Goal: Task Accomplishment & Management: Manage account settings

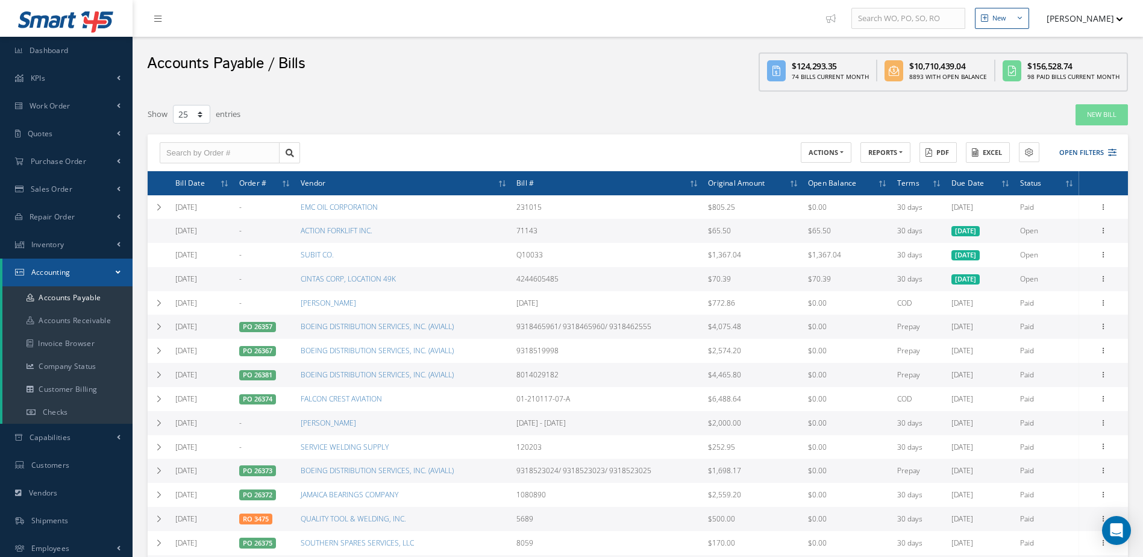
select select "25"
click at [64, 293] on link "Accounts Payable" at bounding box center [67, 297] width 130 height 23
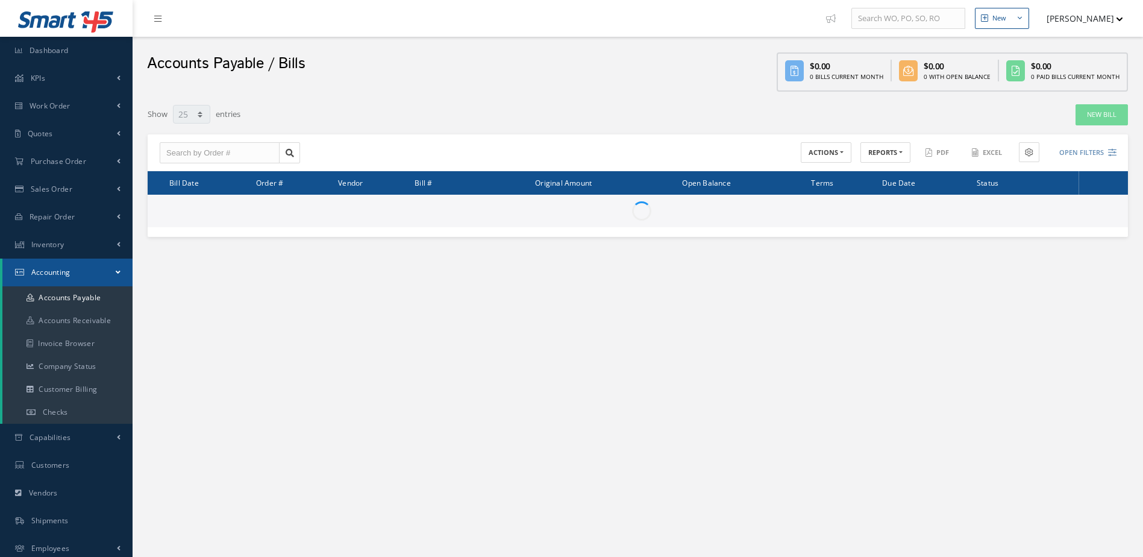
select select "25"
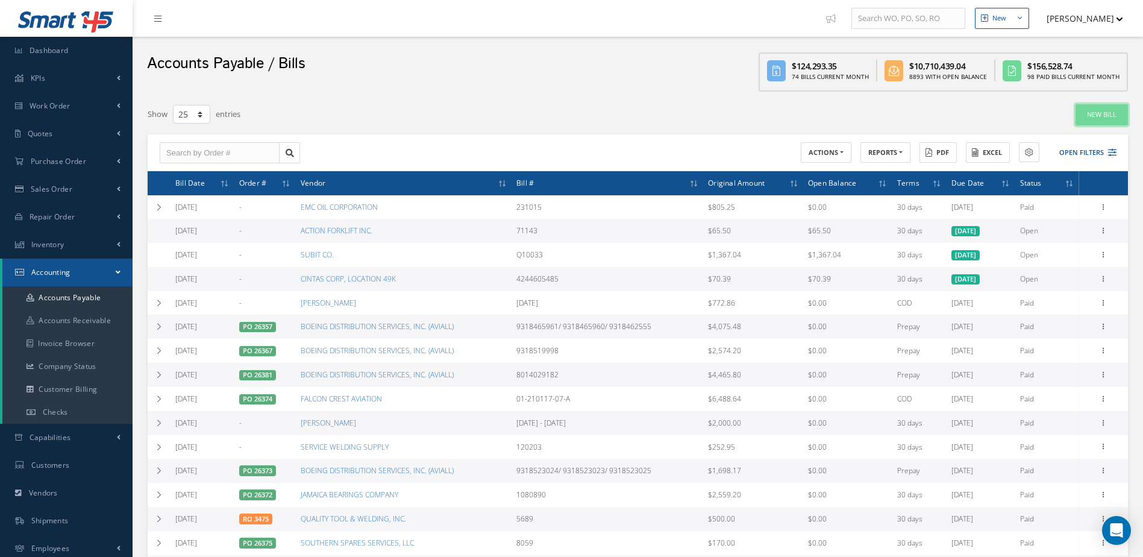
click at [1109, 115] on link "New Bill" at bounding box center [1102, 114] width 52 height 21
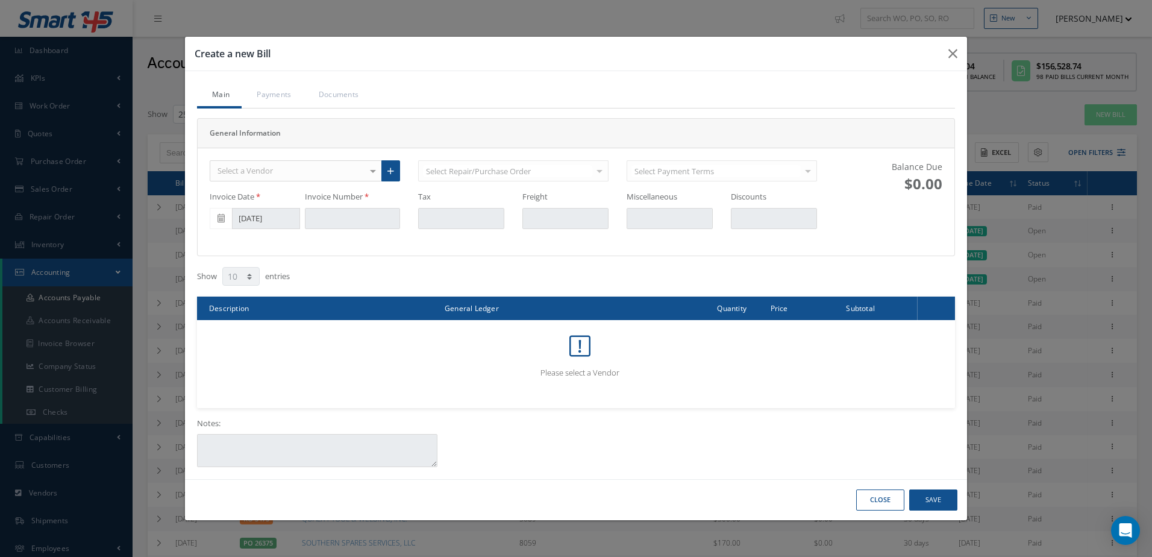
click at [323, 174] on div "Select a Vendor" at bounding box center [296, 171] width 172 height 22
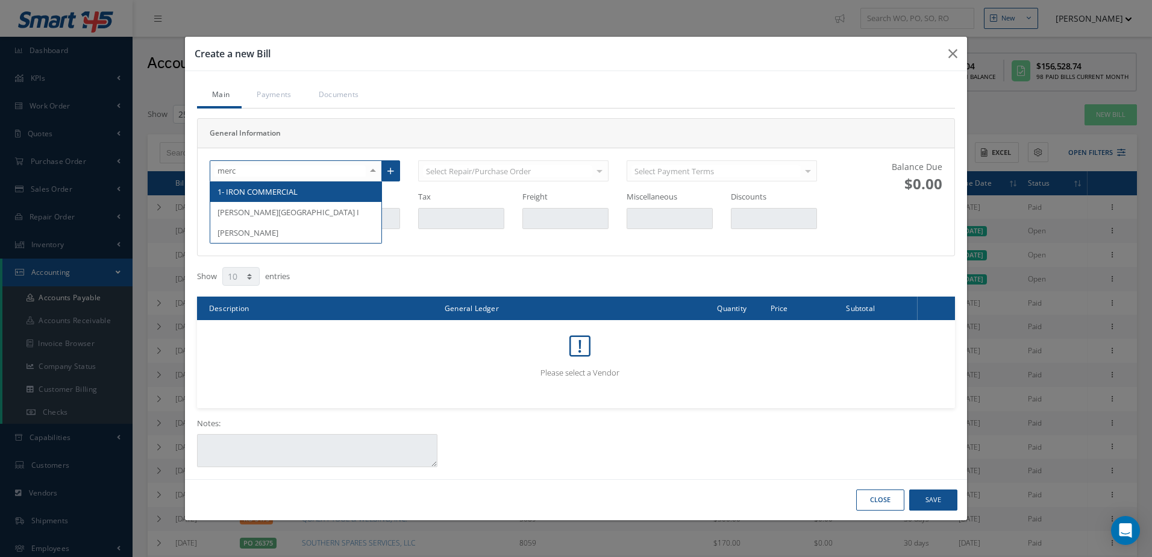
type input "merce"
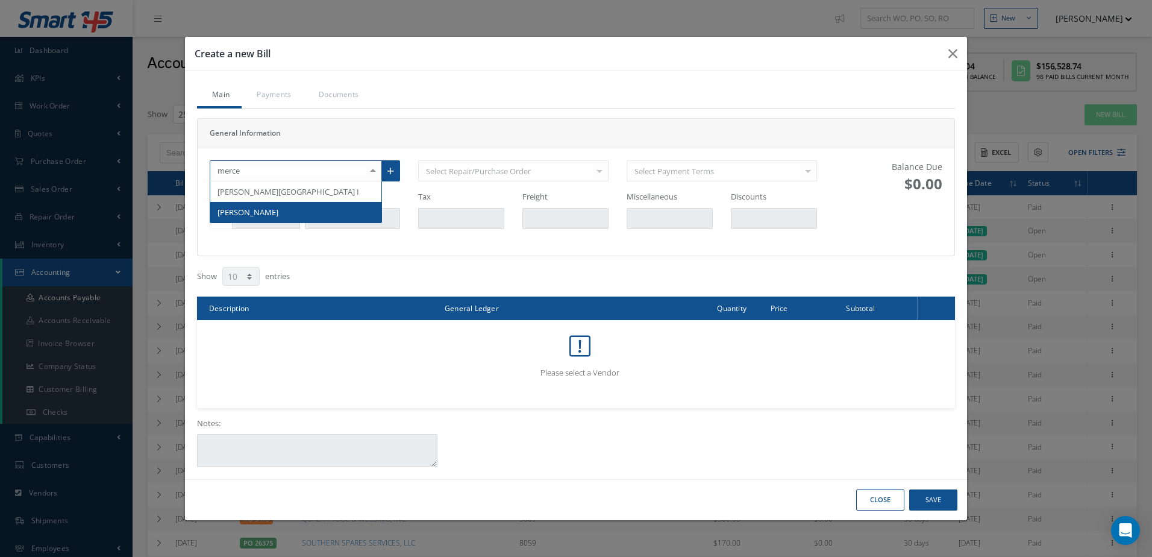
click at [324, 212] on span "MERCEDES RAMOS" at bounding box center [295, 212] width 171 height 20
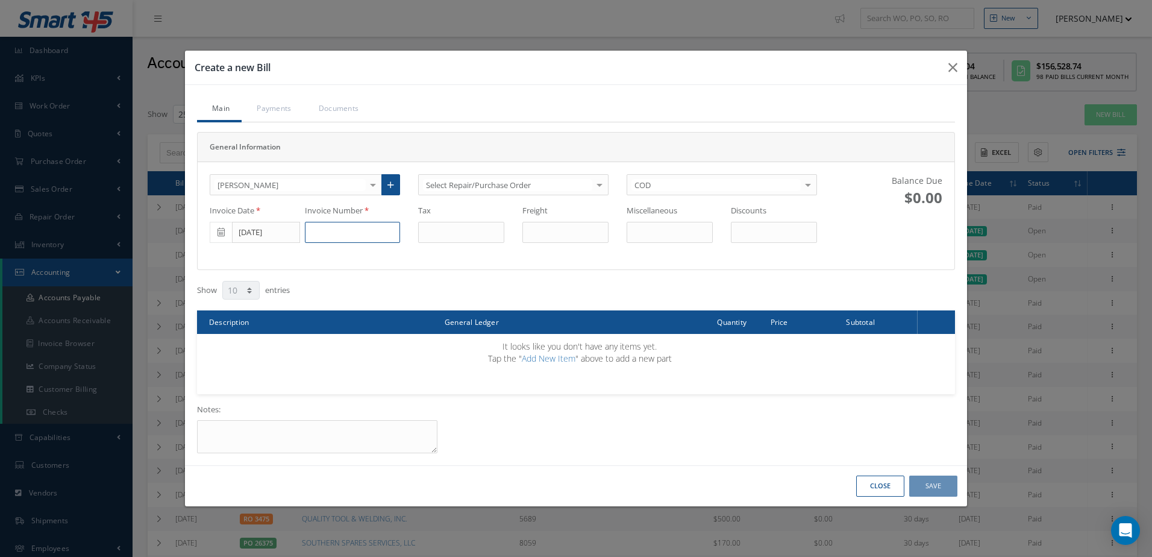
click at [331, 232] on input at bounding box center [352, 233] width 95 height 22
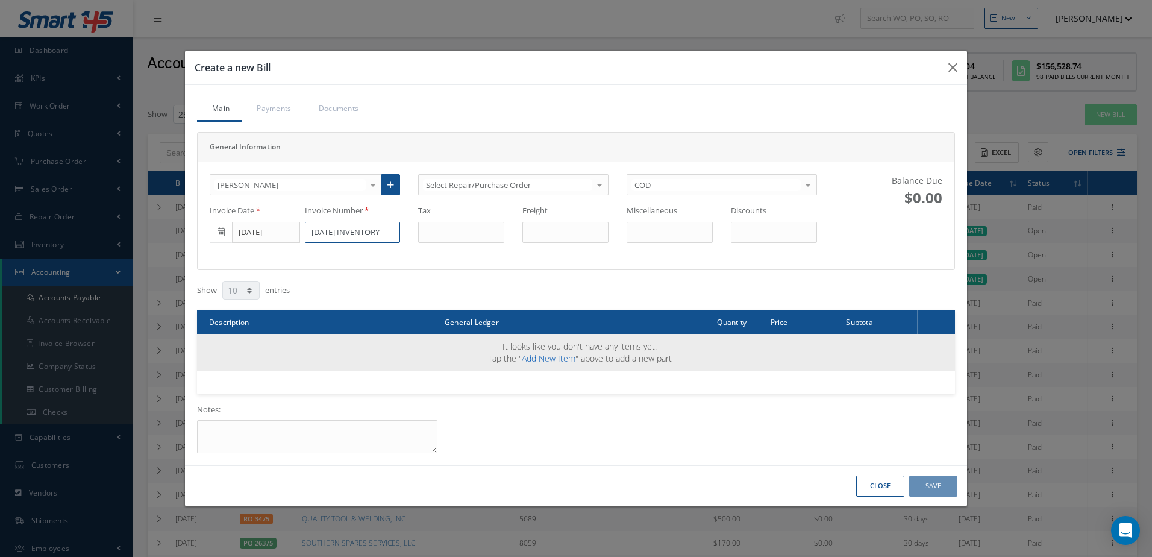
type input "9/26/2025 INVENTORY"
click at [544, 356] on link "Add New Item" at bounding box center [549, 358] width 54 height 11
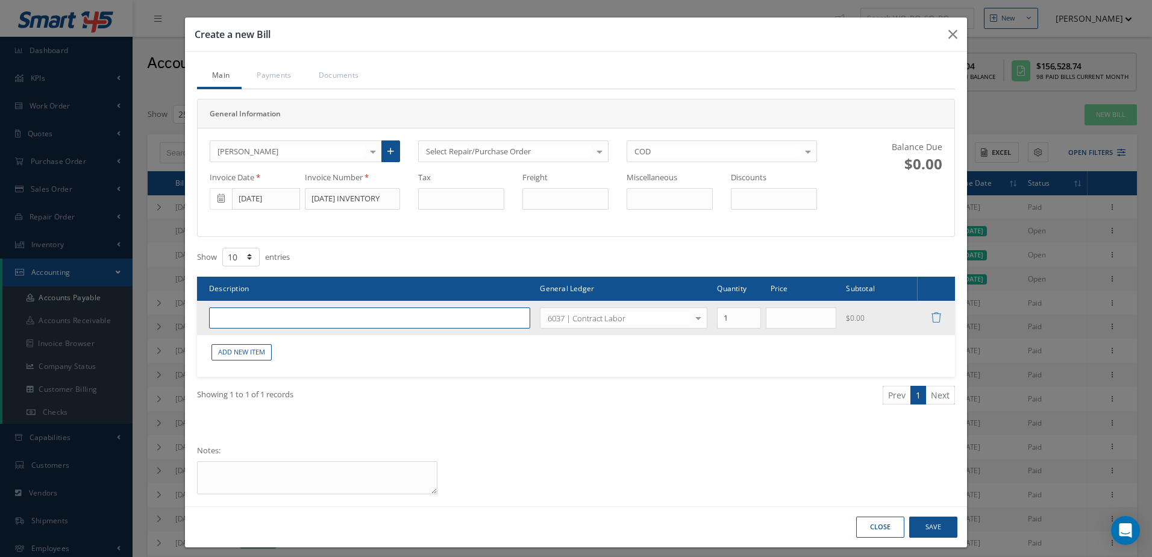
click at [282, 319] on input "text" at bounding box center [369, 318] width 321 height 22
type input "CONTRACT LABOR INVENTORY"
click at [779, 318] on input "text" at bounding box center [801, 318] width 71 height 22
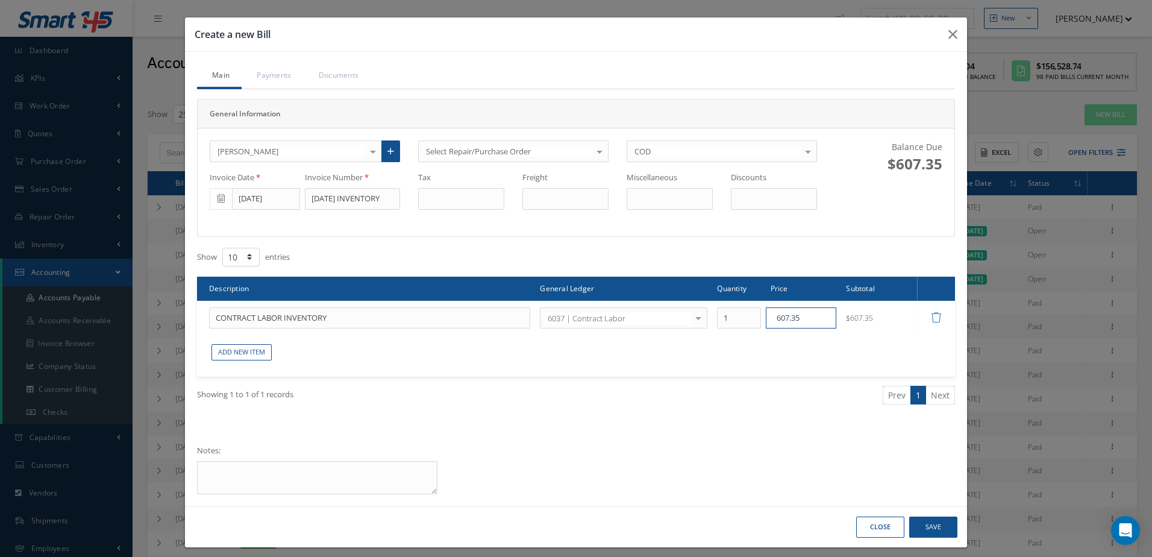
type input "607.35"
click at [939, 524] on button "Save" at bounding box center [933, 526] width 48 height 21
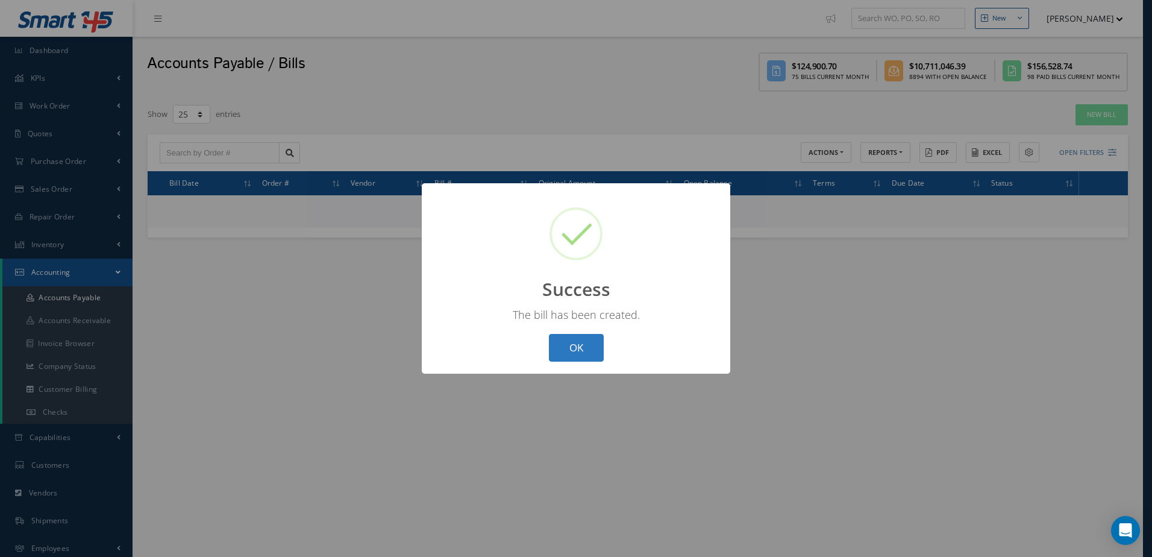
click at [580, 347] on button "OK" at bounding box center [576, 348] width 55 height 28
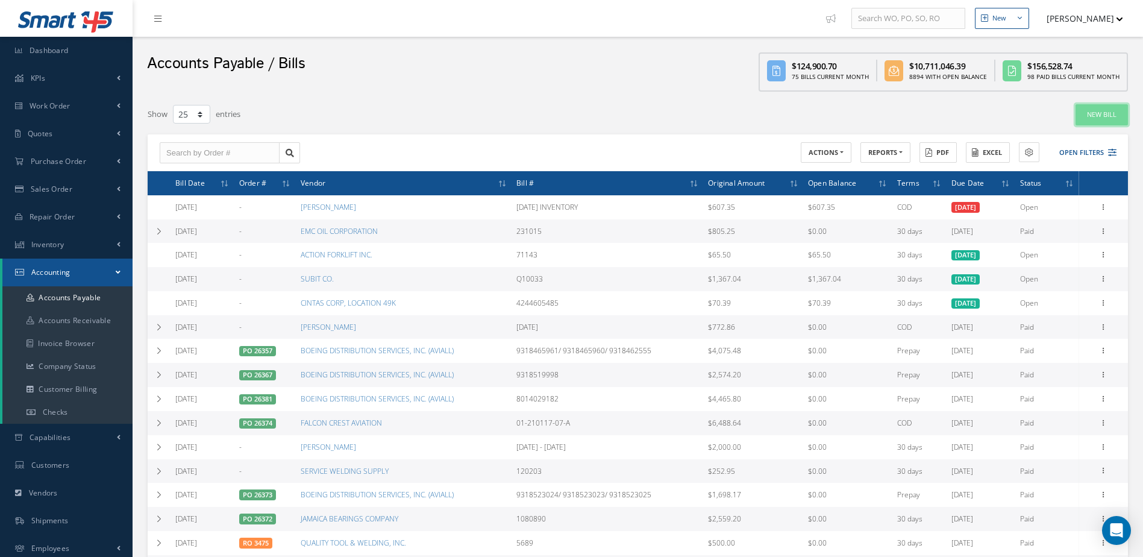
click at [1087, 115] on link "New Bill" at bounding box center [1102, 114] width 52 height 21
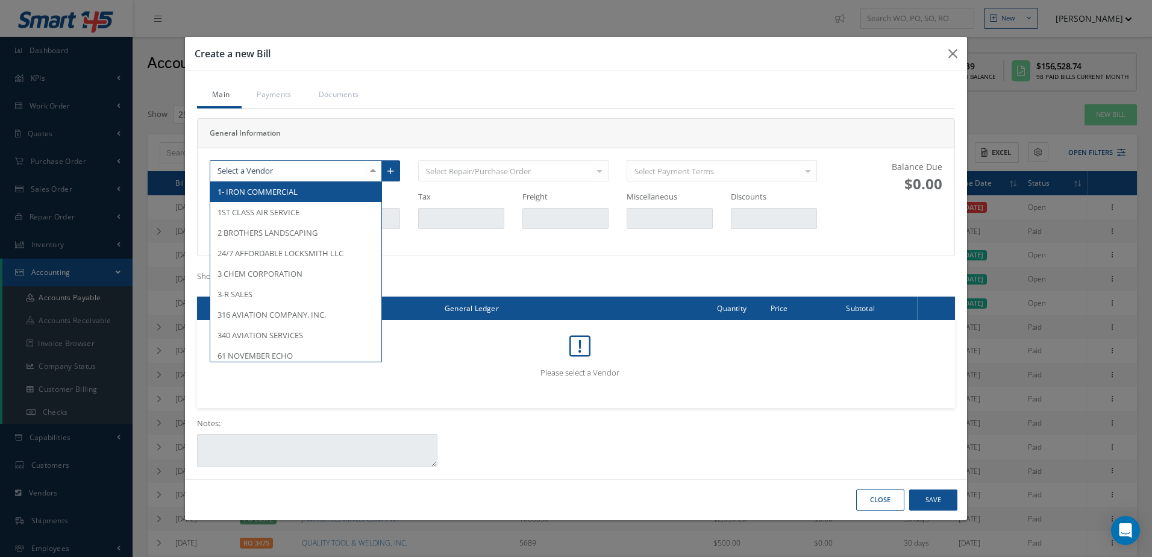
click at [260, 164] on div at bounding box center [296, 171] width 172 height 22
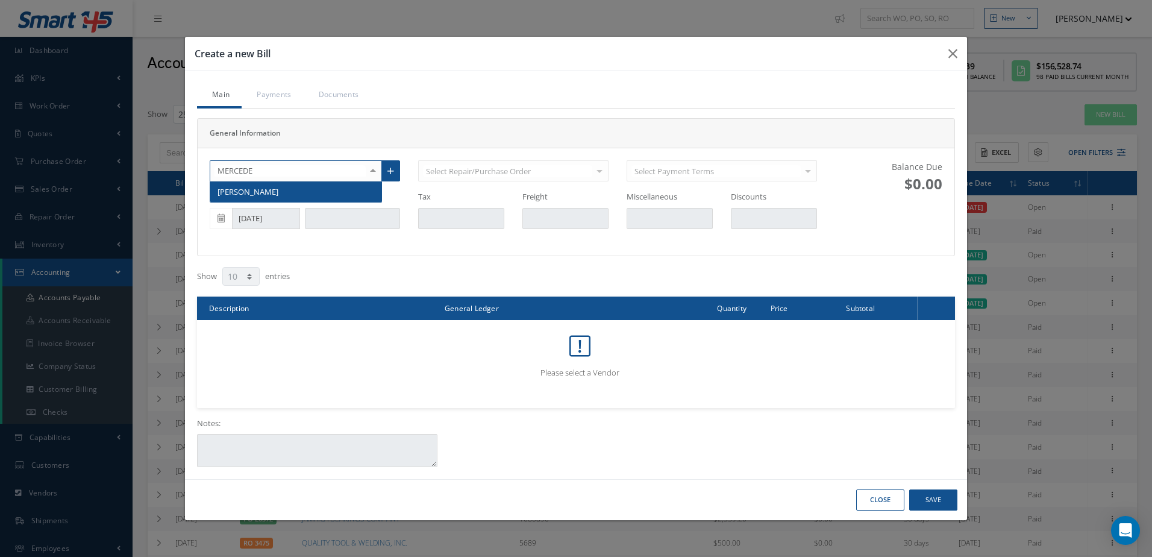
type input "MERCEDES"
click at [287, 189] on span "MERCEDES RAMOS" at bounding box center [295, 191] width 171 height 20
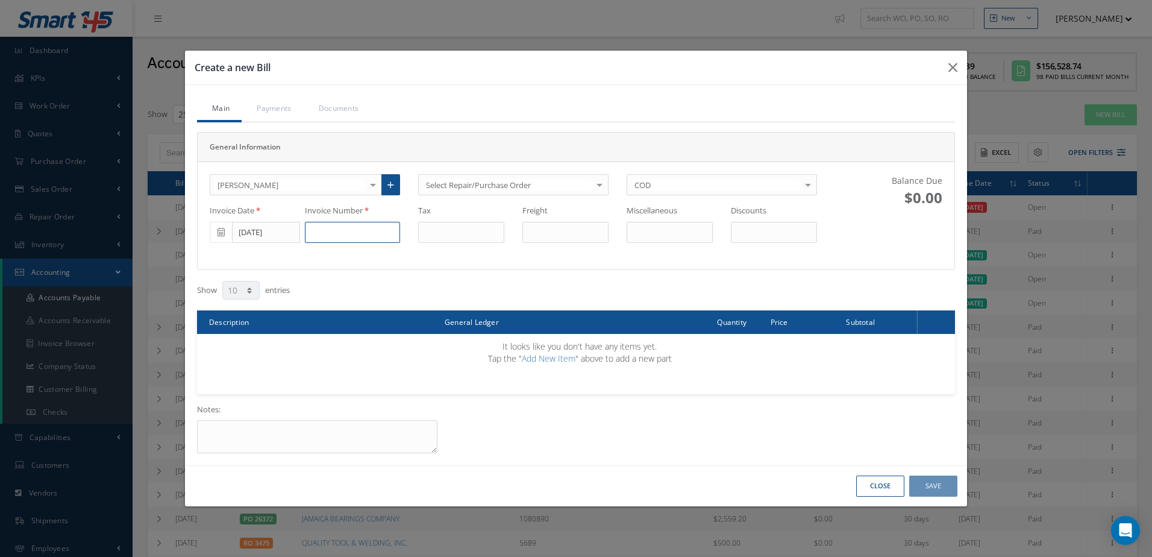
click at [342, 234] on input at bounding box center [352, 233] width 95 height 22
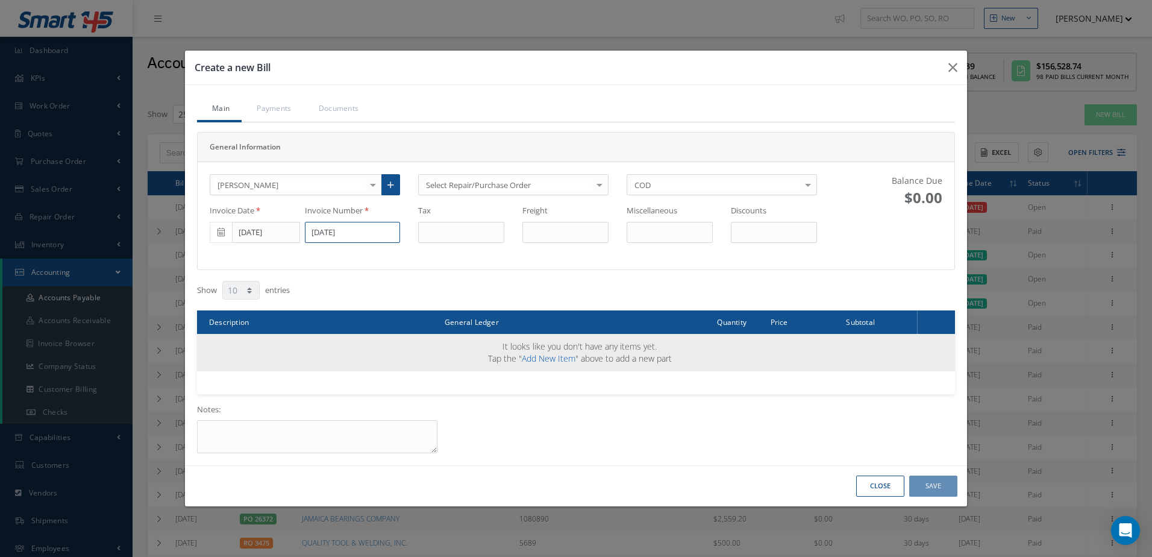
type input "[DATE]"
click at [550, 357] on link "Add New Item" at bounding box center [549, 358] width 54 height 11
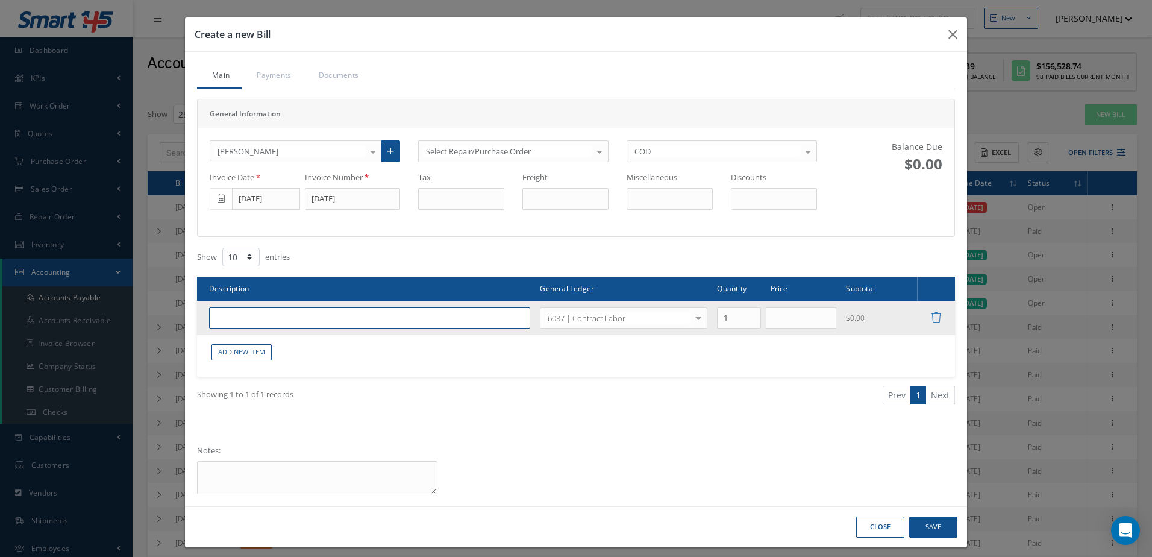
click at [395, 314] on input "text" at bounding box center [369, 318] width 321 height 22
type input "CONTRACT LABOR"
click at [776, 322] on input "text" at bounding box center [801, 318] width 71 height 22
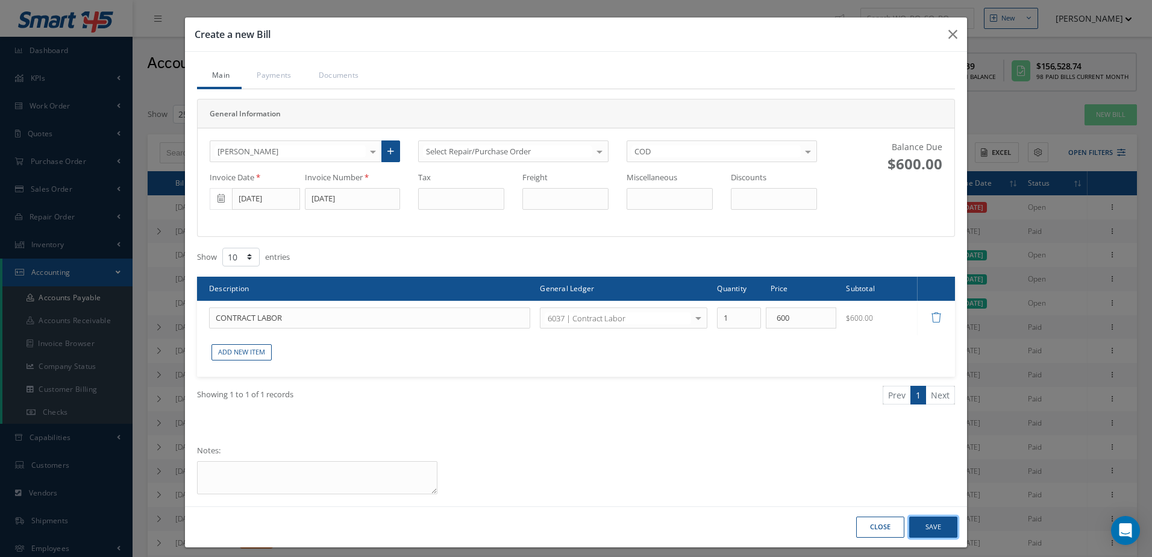
type input "600.00"
click at [938, 521] on button "Save" at bounding box center [933, 526] width 48 height 21
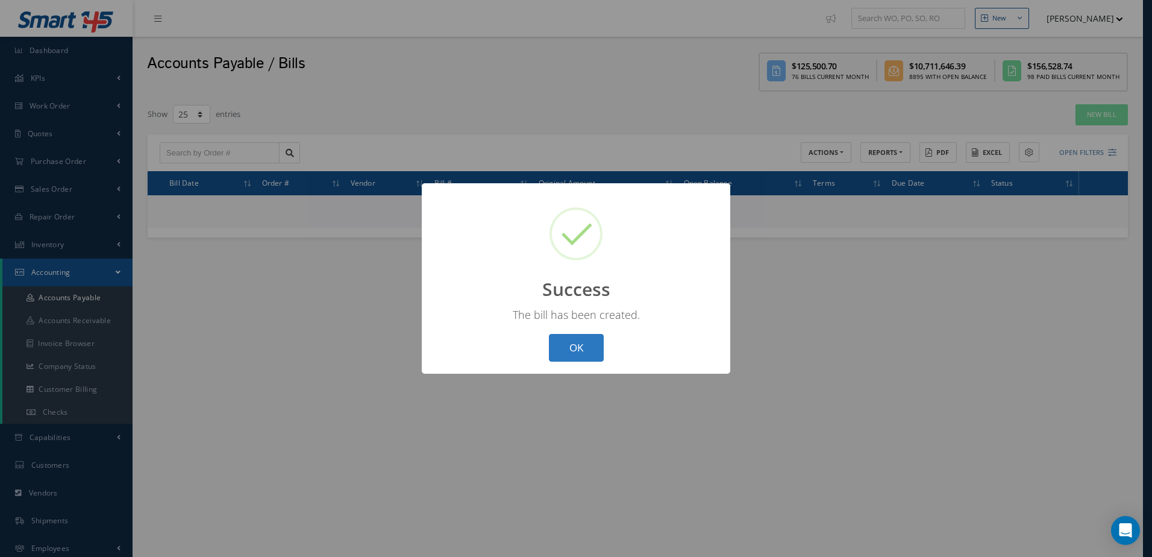
click at [585, 351] on button "OK" at bounding box center [576, 348] width 55 height 28
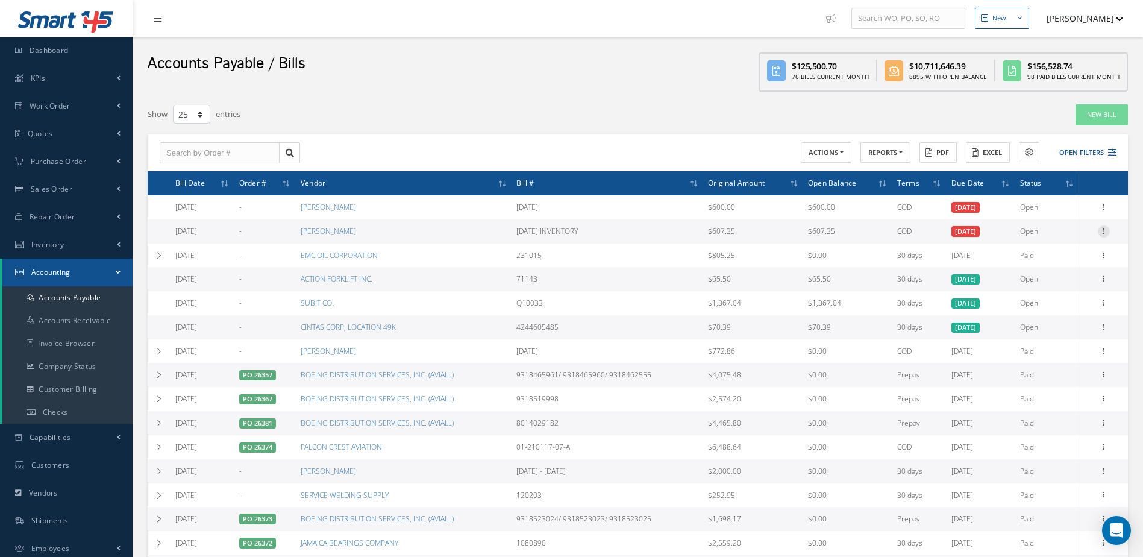
click at [1103, 228] on icon at bounding box center [1104, 230] width 12 height 10
click at [1041, 266] on link "Make a Check" at bounding box center [1048, 271] width 95 height 16
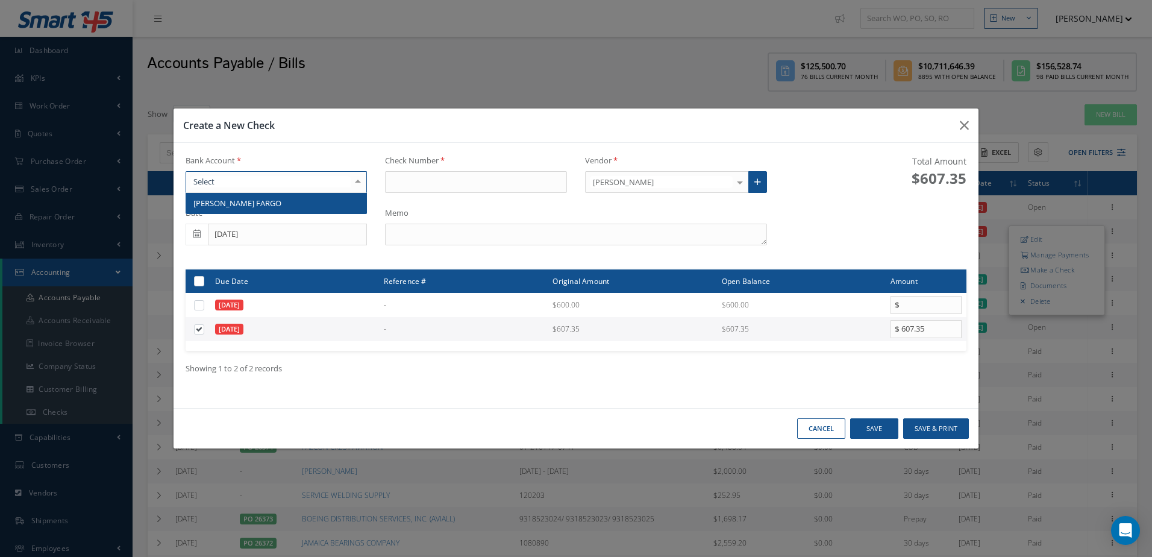
click at [331, 183] on div at bounding box center [277, 182] width 182 height 22
click at [333, 199] on span "[PERSON_NAME] FARGO" at bounding box center [276, 203] width 181 height 20
type input "17404"
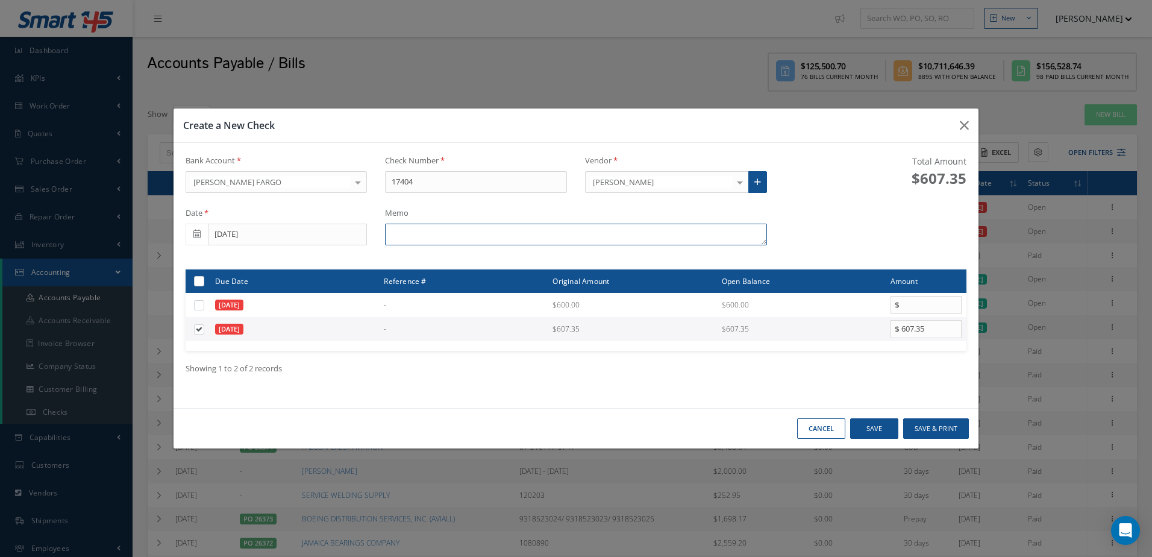
click at [475, 234] on textarea at bounding box center [575, 235] width 381 height 22
type textarea "INVENTORY"
click at [930, 431] on button "Save & Print" at bounding box center [936, 428] width 66 height 21
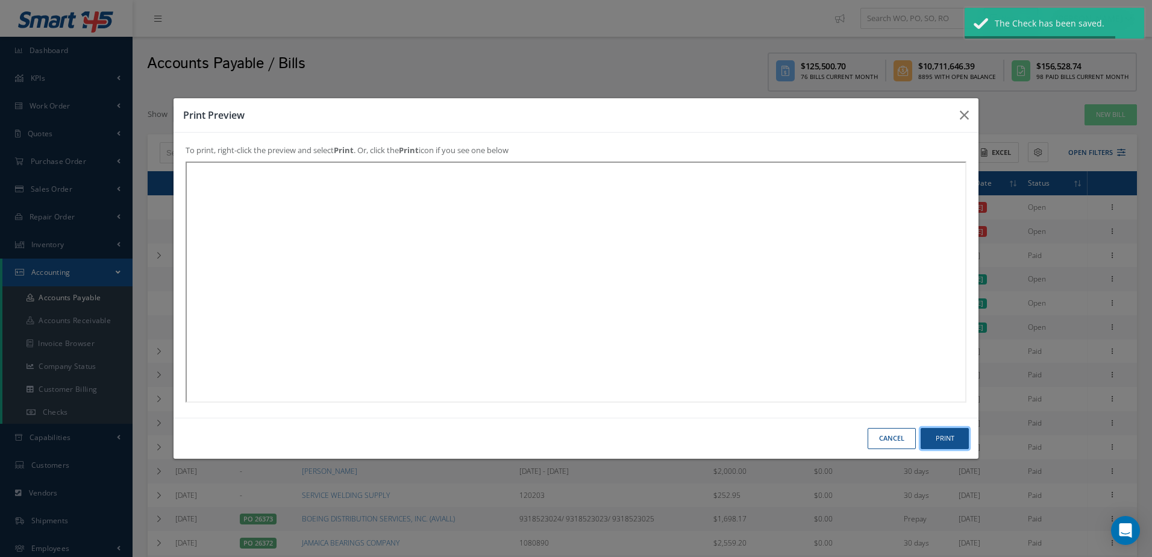
click at [930, 431] on button "Print" at bounding box center [945, 438] width 48 height 21
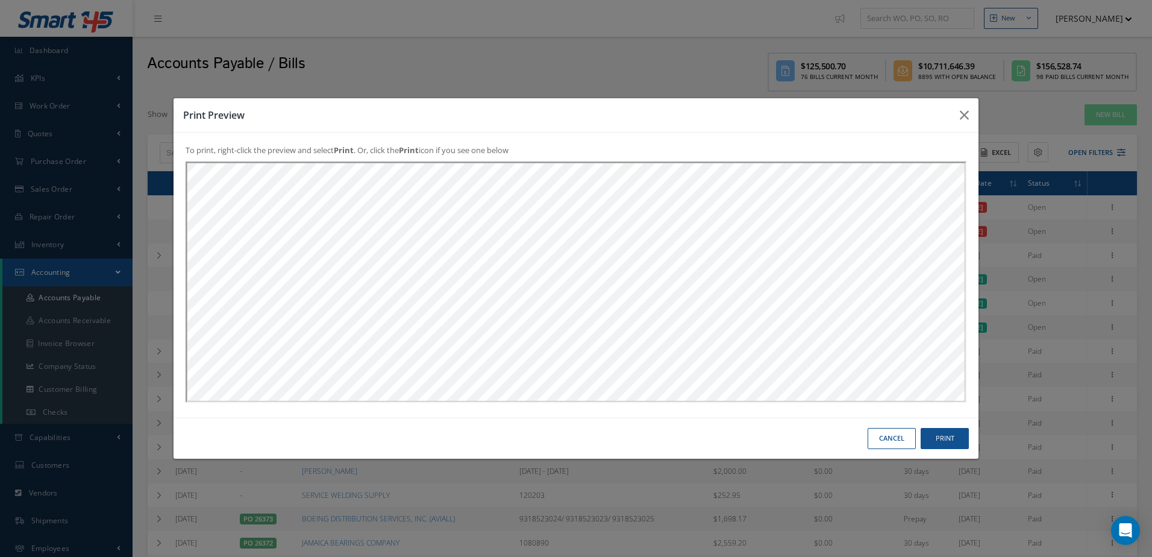
click at [884, 441] on button "Cancel" at bounding box center [892, 438] width 48 height 21
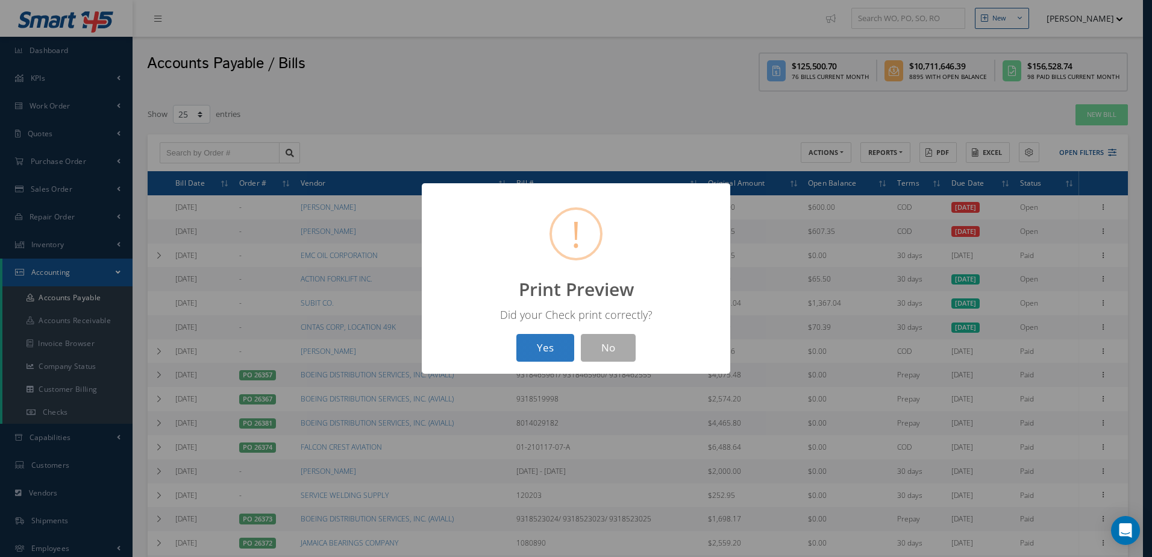
click at [547, 350] on button "Yes" at bounding box center [545, 348] width 58 height 28
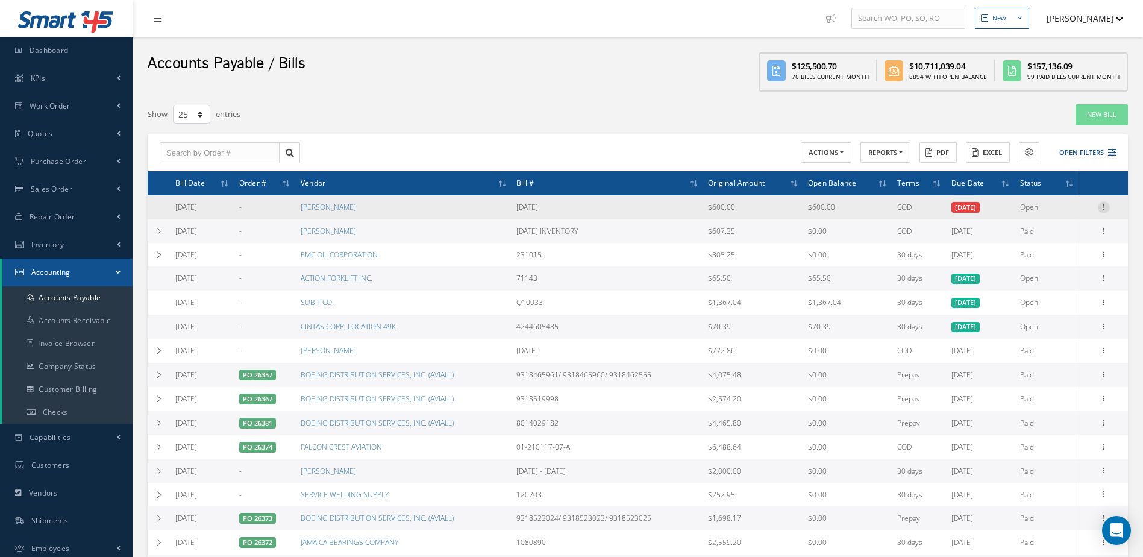
click at [1102, 205] on icon at bounding box center [1104, 206] width 12 height 10
click at [1050, 244] on link "Make a Check" at bounding box center [1048, 247] width 95 height 16
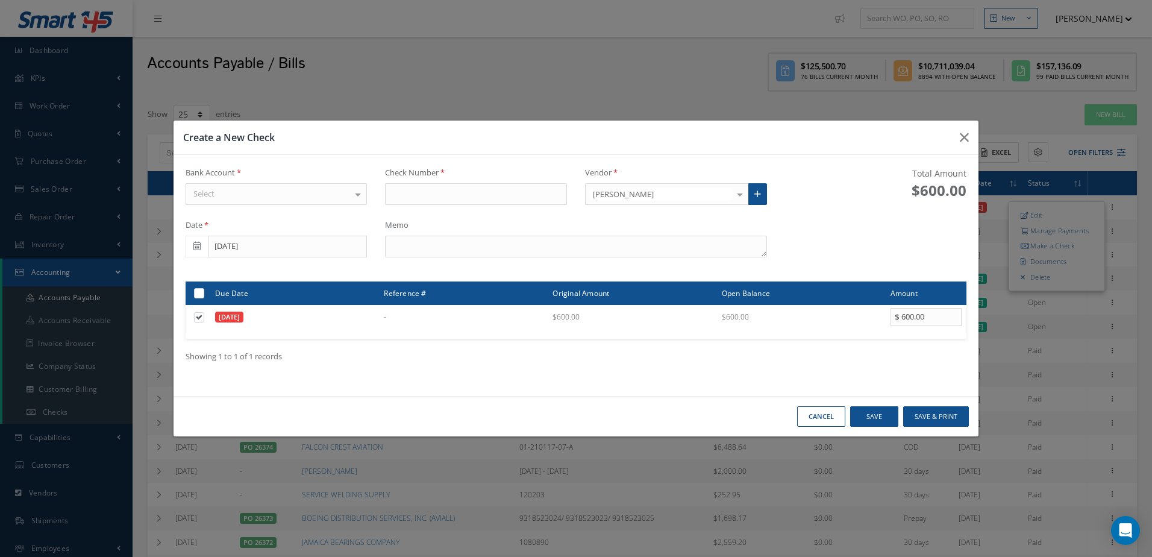
drag, startPoint x: 332, startPoint y: 178, endPoint x: 332, endPoint y: 186, distance: 7.8
click at [332, 185] on div "Bank Account Select WELLS FARGO No elements found. List is empty." at bounding box center [277, 191] width 200 height 48
click at [332, 192] on div "Select" at bounding box center [277, 194] width 182 height 22
click at [332, 207] on span "[PERSON_NAME] FARGO" at bounding box center [276, 215] width 181 height 20
type input "17405"
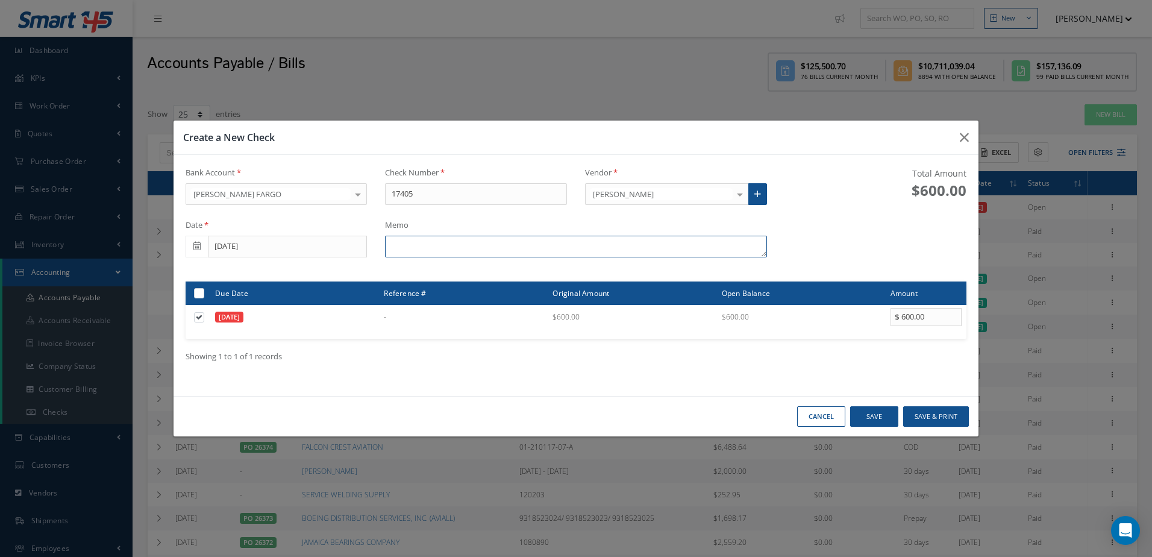
click at [481, 241] on textarea at bounding box center [575, 247] width 381 height 22
type textarea "[DATE]"
click at [947, 408] on button "Save & Print" at bounding box center [936, 416] width 66 height 21
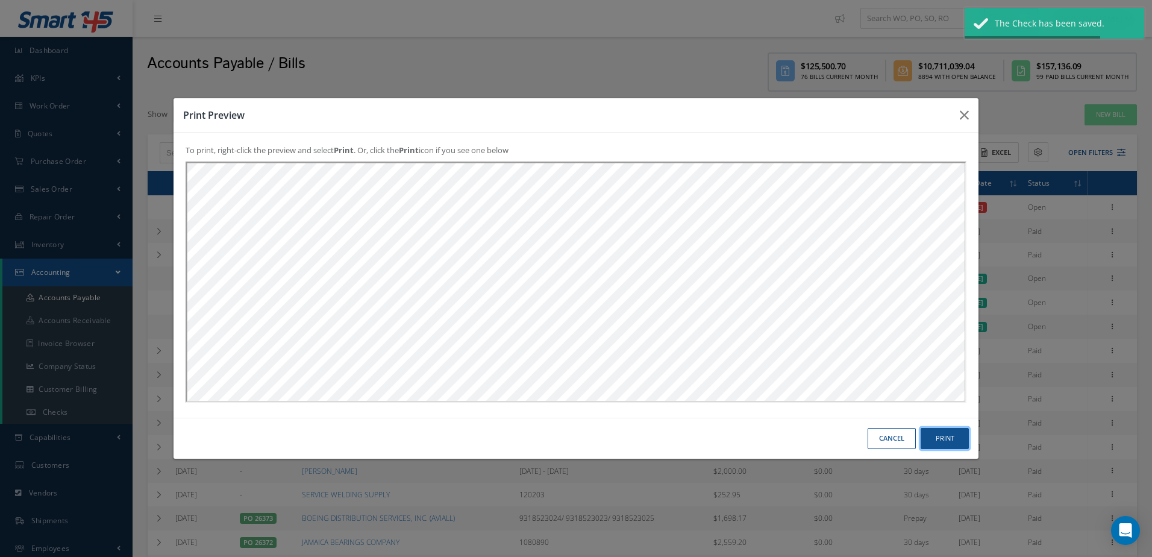
click at [946, 433] on button "Print" at bounding box center [945, 438] width 48 height 21
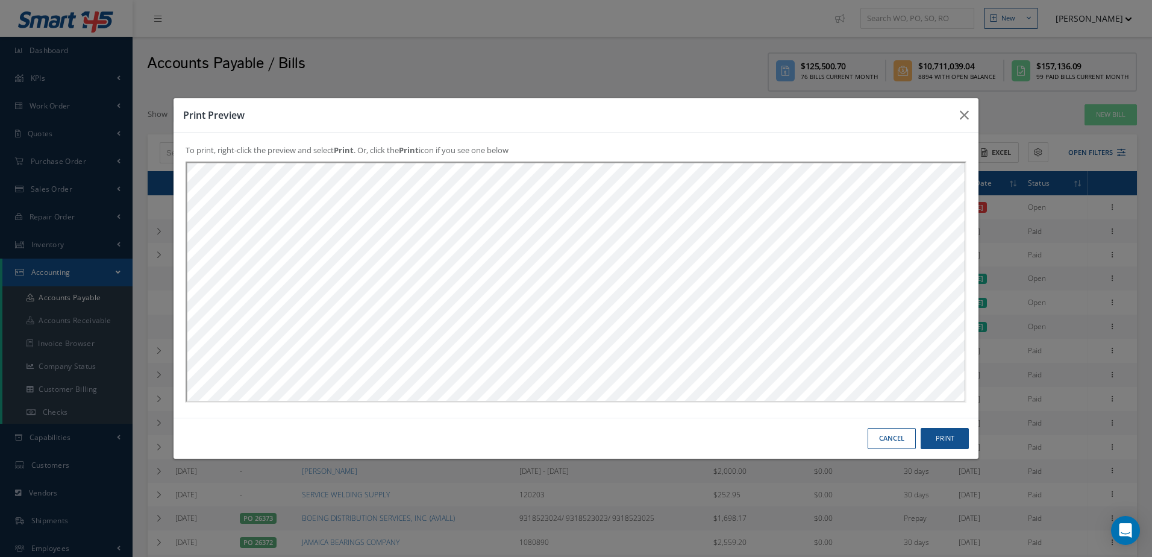
click at [890, 438] on button "Cancel" at bounding box center [892, 438] width 48 height 21
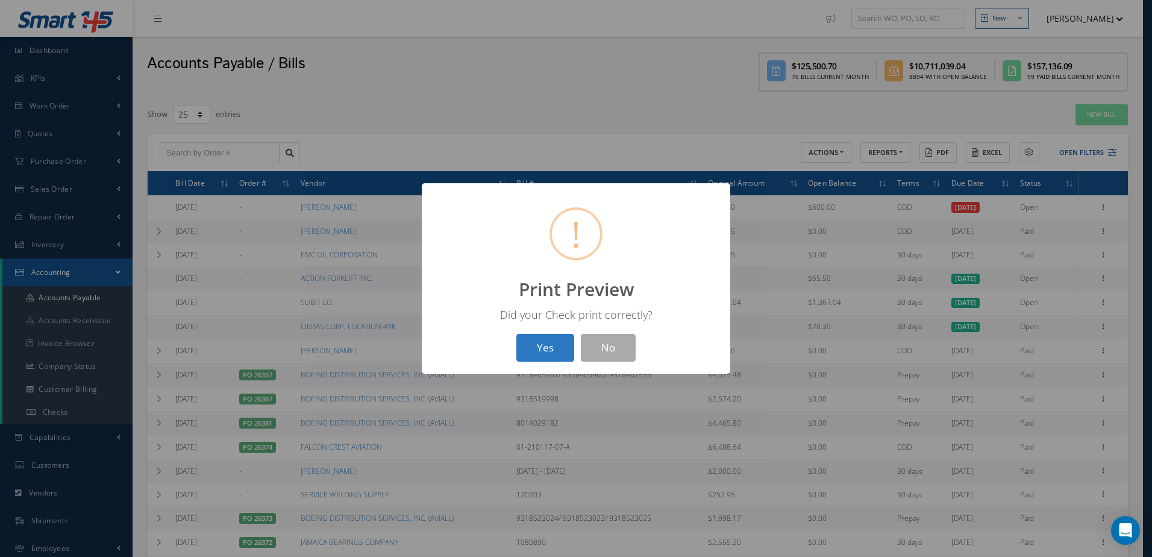
click at [539, 356] on button "Yes" at bounding box center [545, 348] width 58 height 28
